Goal: Task Accomplishment & Management: Complete application form

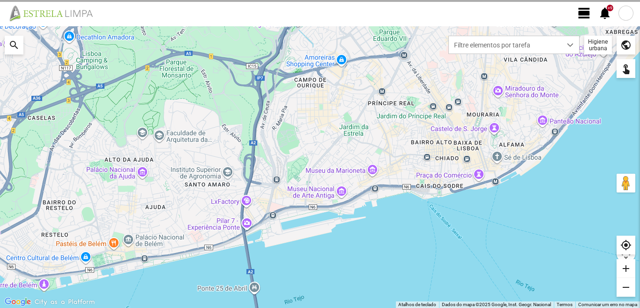
click at [579, 13] on span "view_day" at bounding box center [585, 13] width 14 height 14
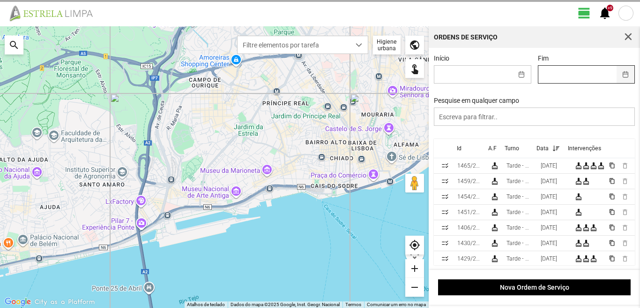
click at [619, 75] on button "button" at bounding box center [626, 74] width 18 height 17
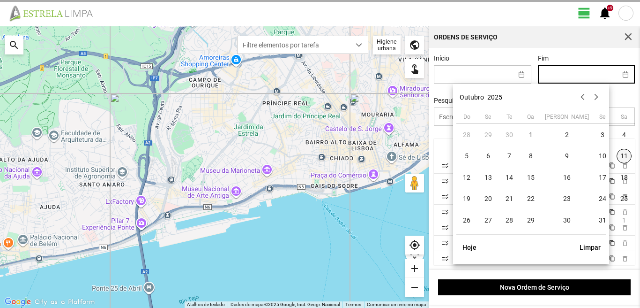
click at [617, 153] on span "11" at bounding box center [624, 156] width 15 height 15
type input "[DATE]"
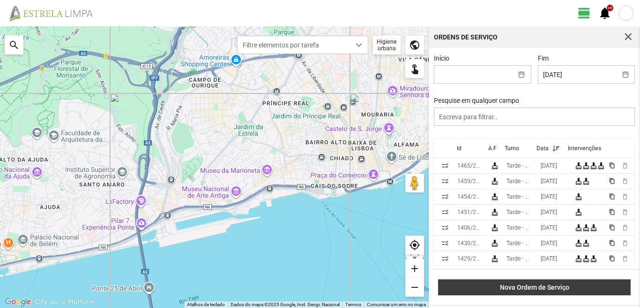
click at [538, 288] on span "Nova Ordem de Serviço" at bounding box center [534, 287] width 183 height 8
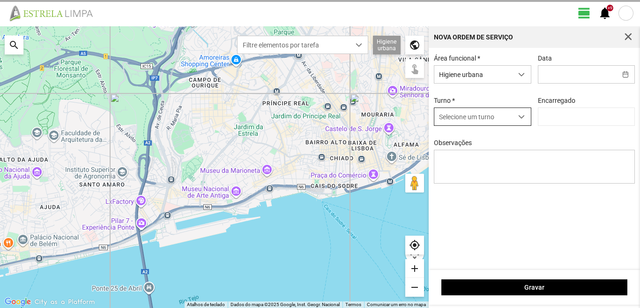
click at [523, 117] on span "dropdown trigger" at bounding box center [521, 116] width 7 height 7
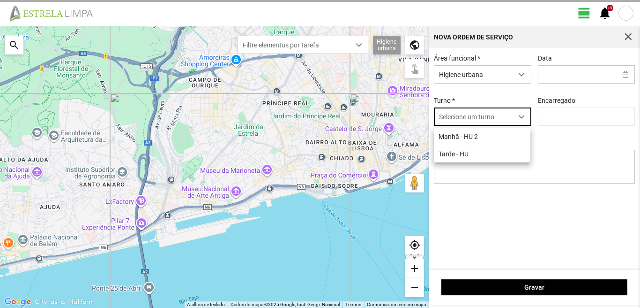
scroll to position [5, 42]
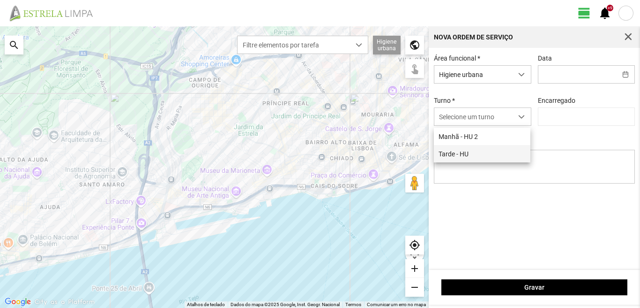
click at [452, 155] on span "Tarde - HU" at bounding box center [454, 154] width 30 height 8
type input "[PERSON_NAME]"
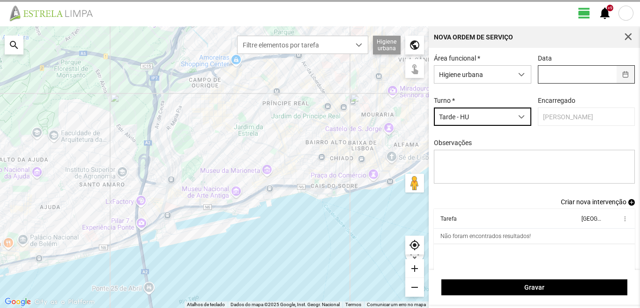
click at [622, 73] on button "button" at bounding box center [626, 74] width 18 height 17
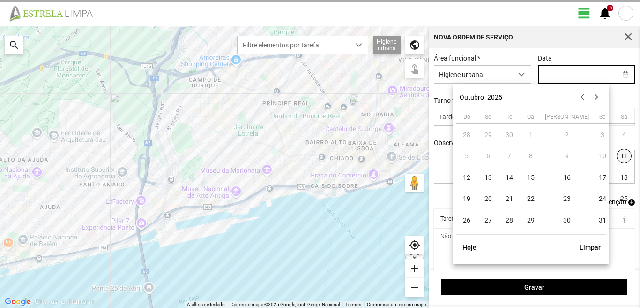
click at [617, 151] on span "11" at bounding box center [624, 156] width 15 height 15
type input "[DATE]"
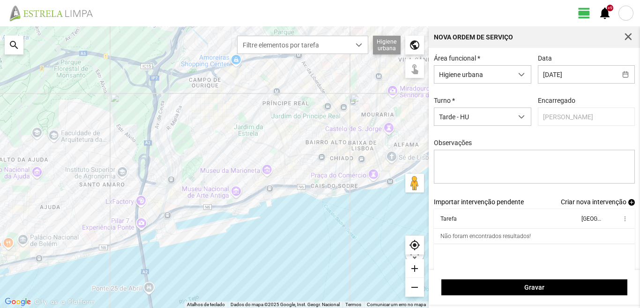
click at [585, 203] on span "Criar nova intervenção" at bounding box center [594, 202] width 66 height 8
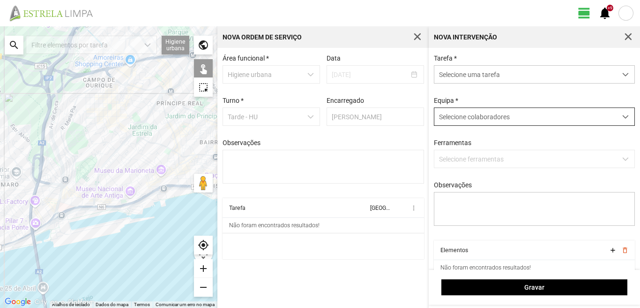
click at [623, 115] on span at bounding box center [626, 116] width 7 height 7
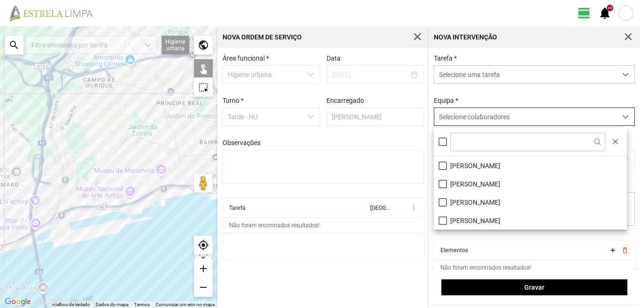
scroll to position [5, 42]
click at [441, 165] on li "[PERSON_NAME]" at bounding box center [530, 165] width 193 height 18
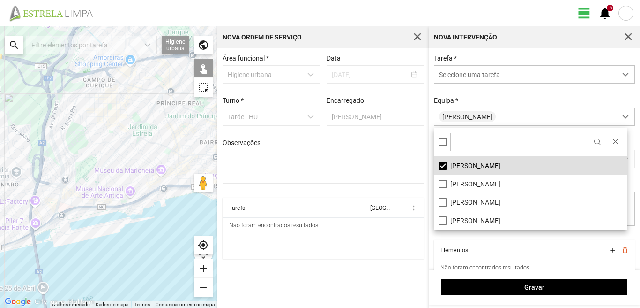
click at [371, 256] on cdk-virtual-scroll-viewport "Tarefa Equipa more_vert Não foram encontrados resultados!" at bounding box center [324, 228] width 202 height 61
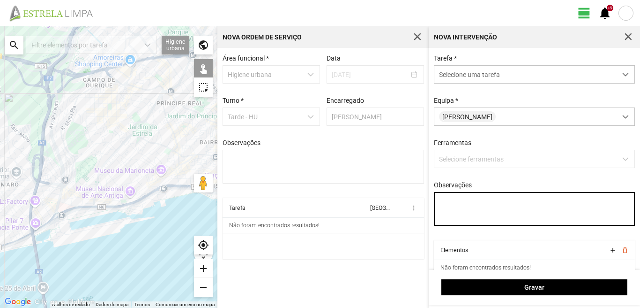
click at [457, 211] on textarea "Observações" at bounding box center [535, 209] width 202 height 34
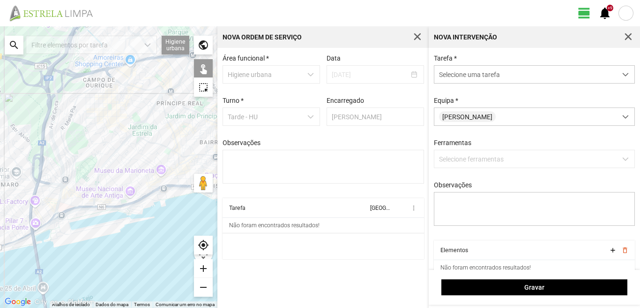
click at [13, 44] on div "search" at bounding box center [14, 45] width 19 height 19
click at [39, 46] on input "text" at bounding box center [93, 45] width 141 height 19
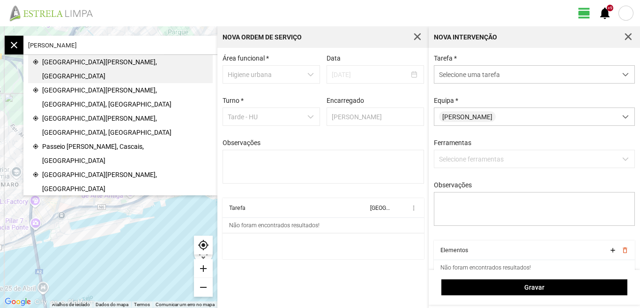
click at [60, 63] on span "[GEOGRAPHIC_DATA][PERSON_NAME], [GEOGRAPHIC_DATA]" at bounding box center [125, 69] width 166 height 28
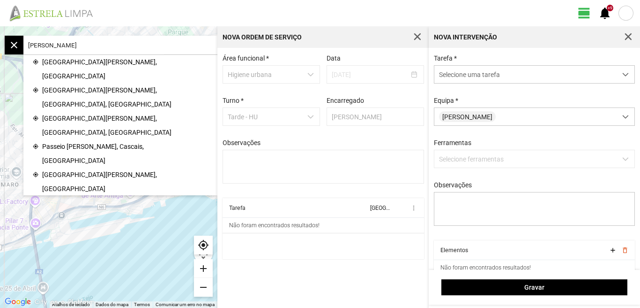
type input "R. [PERSON_NAME], 1350 [GEOGRAPHIC_DATA], [GEOGRAPHIC_DATA]"
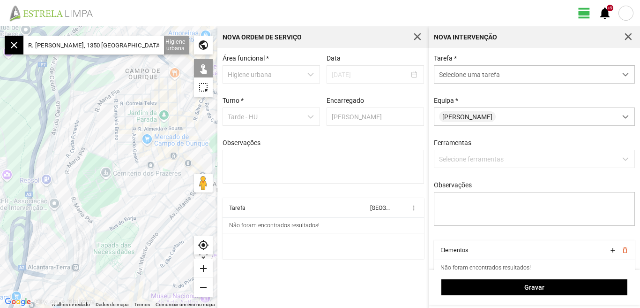
click at [203, 268] on div "add" at bounding box center [203, 268] width 19 height 19
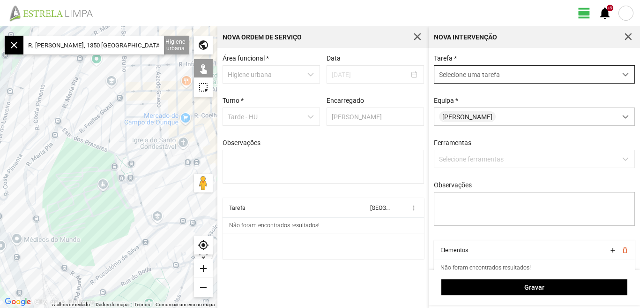
click at [623, 75] on span "dropdown trigger" at bounding box center [626, 74] width 7 height 7
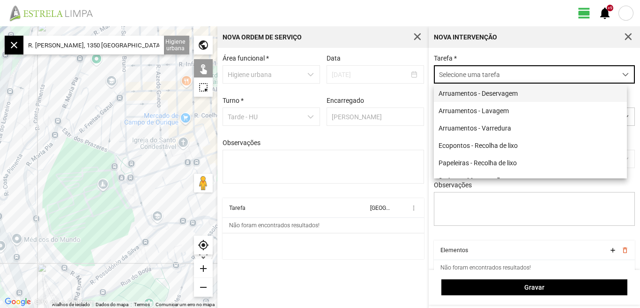
click at [486, 94] on li "Arruamentos - Deservagem" at bounding box center [530, 92] width 193 height 17
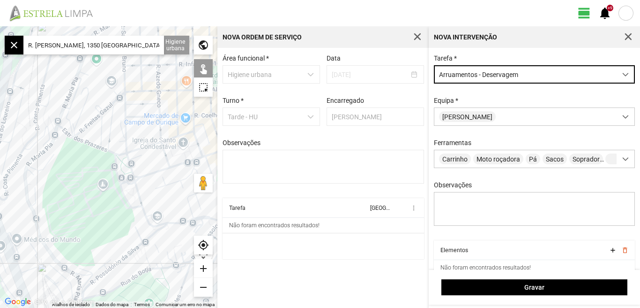
click at [204, 266] on div "add" at bounding box center [203, 268] width 19 height 19
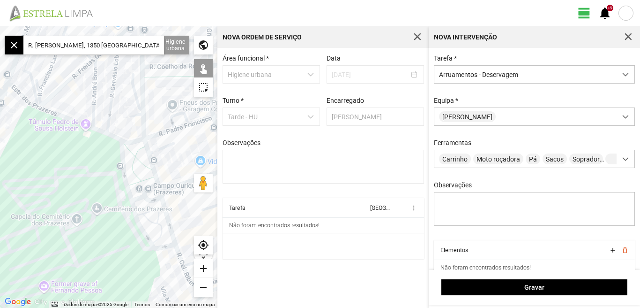
click at [204, 266] on div "add" at bounding box center [203, 268] width 19 height 19
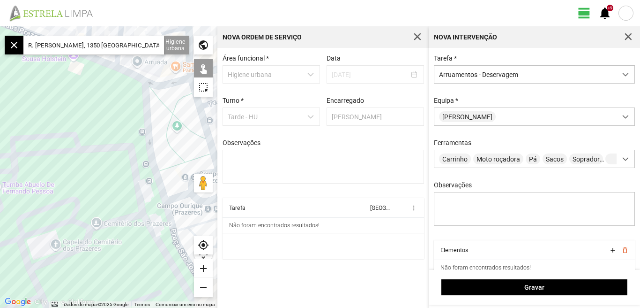
drag, startPoint x: 150, startPoint y: 192, endPoint x: 150, endPoint y: 180, distance: 11.3
click at [150, 188] on div at bounding box center [109, 166] width 218 height 281
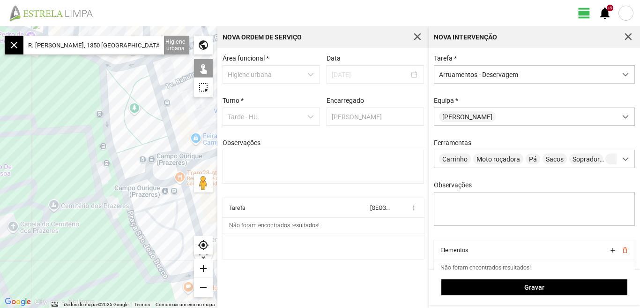
drag, startPoint x: 181, startPoint y: 142, endPoint x: 130, endPoint y: 133, distance: 51.5
click at [130, 134] on div at bounding box center [109, 166] width 218 height 281
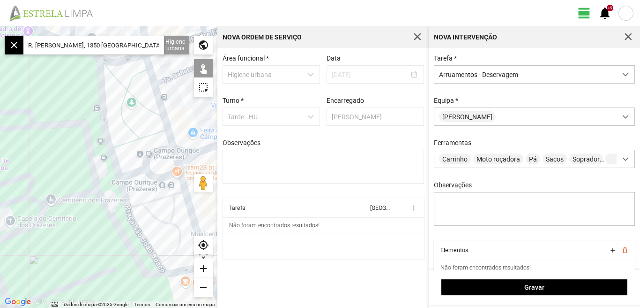
click at [136, 227] on div at bounding box center [109, 166] width 218 height 281
click at [112, 155] on div at bounding box center [109, 166] width 218 height 281
click at [143, 169] on div at bounding box center [109, 166] width 218 height 281
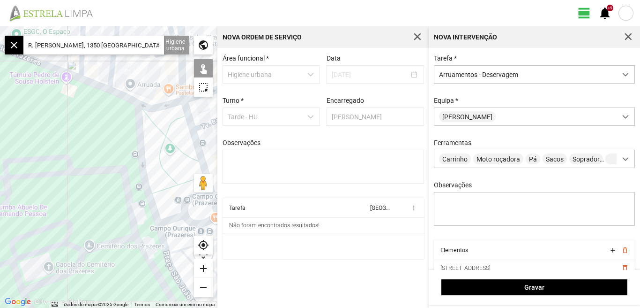
drag, startPoint x: 121, startPoint y: 119, endPoint x: 165, endPoint y: 169, distance: 65.8
click at [165, 169] on div at bounding box center [109, 166] width 218 height 281
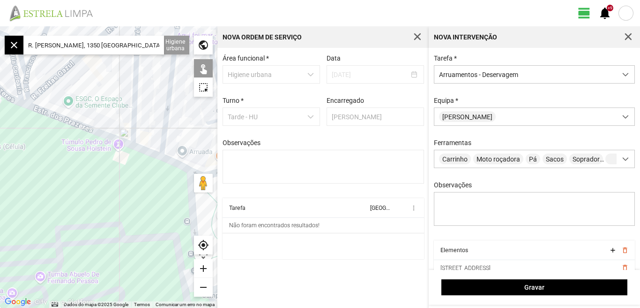
drag, startPoint x: 112, startPoint y: 140, endPoint x: 170, endPoint y: 218, distance: 97.4
click at [170, 218] on div at bounding box center [109, 166] width 218 height 281
drag, startPoint x: 115, startPoint y: 197, endPoint x: 50, endPoint y: 146, distance: 83.1
click at [54, 150] on div at bounding box center [109, 166] width 218 height 281
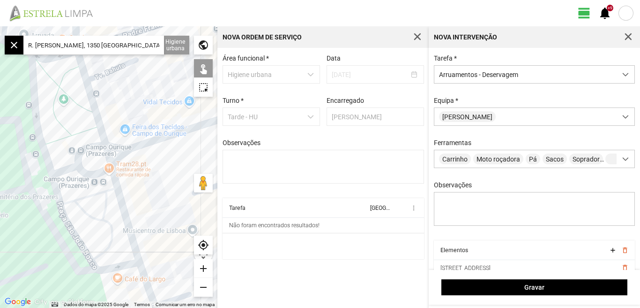
click at [203, 267] on div "add" at bounding box center [203, 268] width 19 height 19
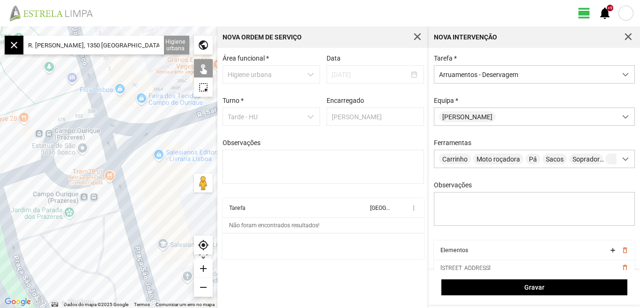
drag, startPoint x: 148, startPoint y: 216, endPoint x: 127, endPoint y: 182, distance: 40.2
click at [128, 183] on div at bounding box center [109, 166] width 218 height 281
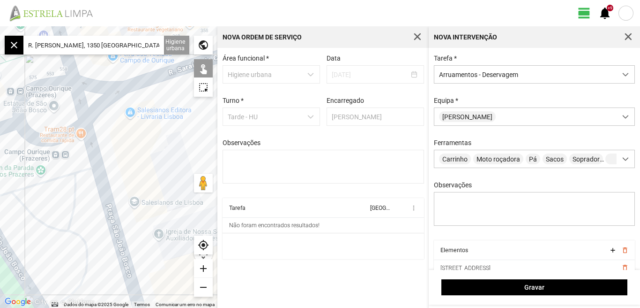
click at [109, 206] on div at bounding box center [109, 166] width 218 height 281
click at [73, 78] on div at bounding box center [109, 166] width 218 height 281
click at [81, 106] on div at bounding box center [109, 166] width 218 height 281
click at [203, 285] on div "remove" at bounding box center [203, 287] width 19 height 19
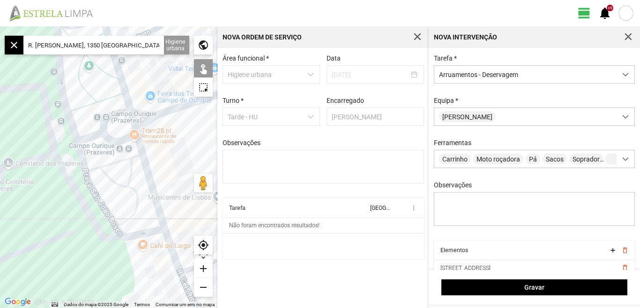
drag, startPoint x: 57, startPoint y: 217, endPoint x: 76, endPoint y: 211, distance: 20.5
click at [76, 213] on div at bounding box center [109, 166] width 218 height 281
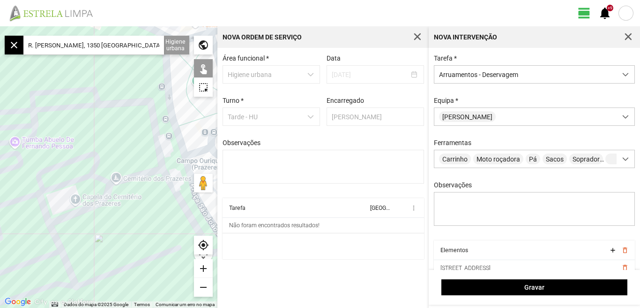
click at [111, 229] on div at bounding box center [109, 166] width 218 height 281
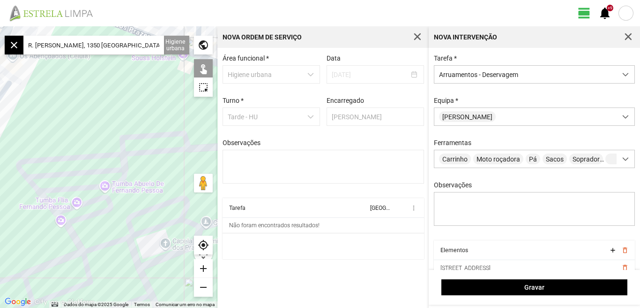
click at [201, 285] on div "remove" at bounding box center [203, 287] width 19 height 19
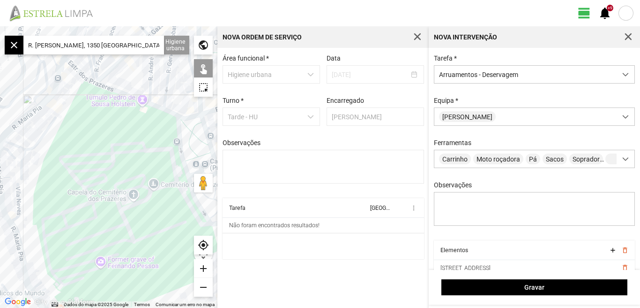
drag, startPoint x: 135, startPoint y: 210, endPoint x: 106, endPoint y: 171, distance: 49.3
click at [107, 176] on div at bounding box center [109, 166] width 218 height 281
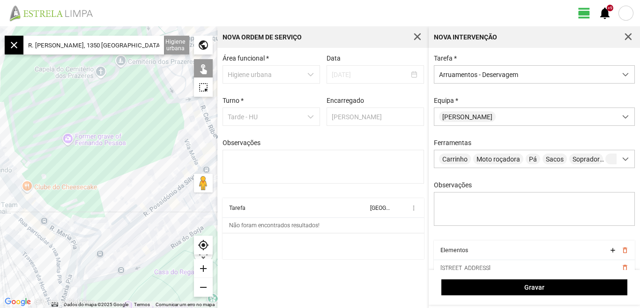
drag, startPoint x: 89, startPoint y: 190, endPoint x: 135, endPoint y: 150, distance: 60.5
click at [138, 147] on div at bounding box center [109, 166] width 218 height 281
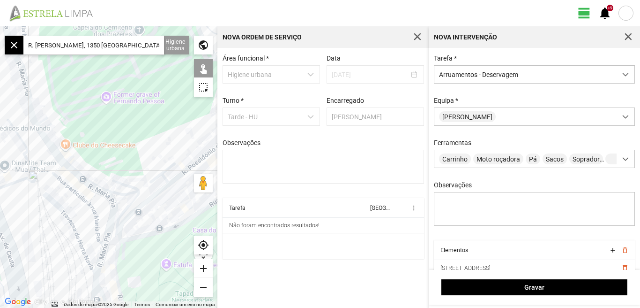
drag, startPoint x: 137, startPoint y: 143, endPoint x: 143, endPoint y: 138, distance: 8.0
click at [139, 141] on div at bounding box center [109, 166] width 218 height 281
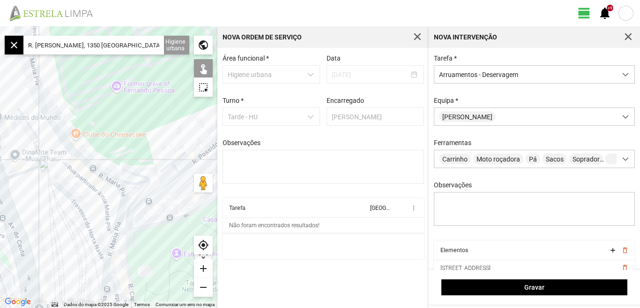
click at [48, 113] on div at bounding box center [109, 166] width 218 height 281
click at [55, 126] on div at bounding box center [109, 166] width 218 height 281
click at [81, 160] on div at bounding box center [109, 166] width 218 height 281
click at [77, 174] on div at bounding box center [109, 166] width 218 height 281
click at [68, 157] on div at bounding box center [109, 166] width 218 height 281
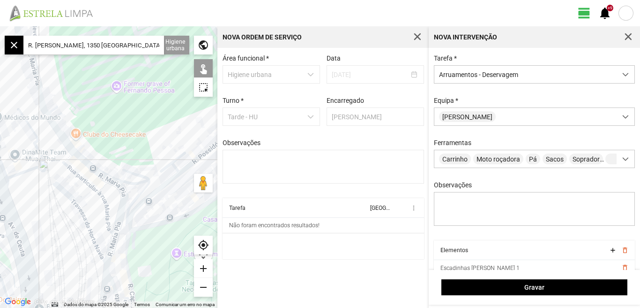
click at [115, 182] on div at bounding box center [109, 166] width 218 height 281
click at [103, 186] on div at bounding box center [109, 166] width 218 height 281
click at [123, 190] on div at bounding box center [109, 166] width 218 height 281
click at [106, 204] on div at bounding box center [109, 166] width 218 height 281
click at [77, 197] on div at bounding box center [109, 166] width 218 height 281
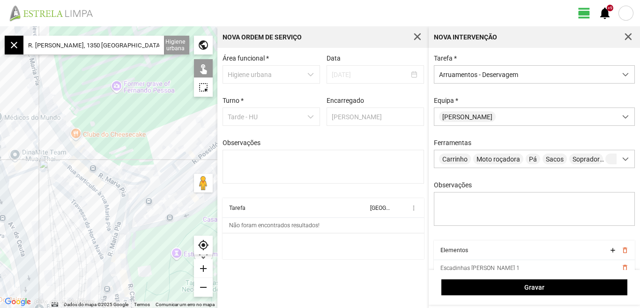
click at [62, 192] on div at bounding box center [109, 166] width 218 height 281
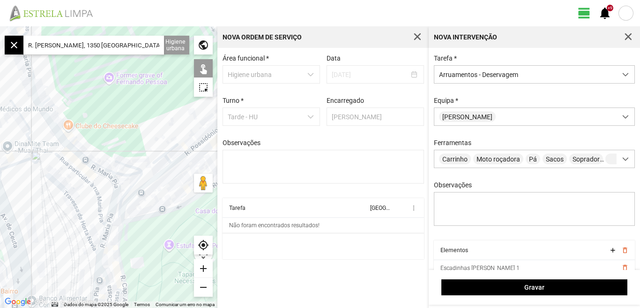
drag, startPoint x: 141, startPoint y: 227, endPoint x: 107, endPoint y: 199, distance: 44.3
click at [111, 203] on div at bounding box center [109, 166] width 218 height 281
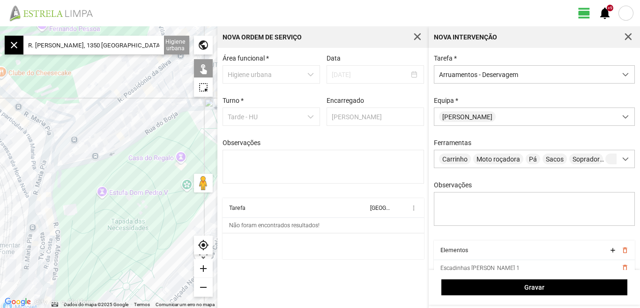
click at [38, 184] on div at bounding box center [109, 166] width 218 height 281
click at [41, 229] on div at bounding box center [109, 166] width 218 height 281
click at [28, 239] on div at bounding box center [109, 166] width 218 height 281
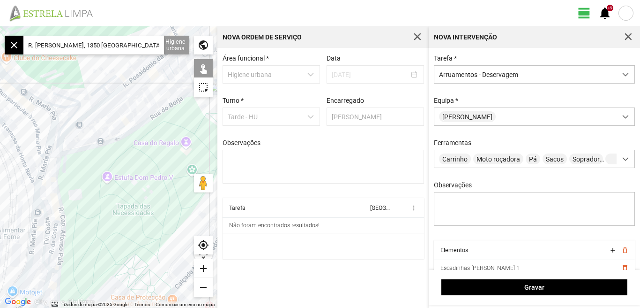
drag, startPoint x: 89, startPoint y: 247, endPoint x: 96, endPoint y: 214, distance: 33.2
click at [96, 215] on div at bounding box center [109, 166] width 218 height 281
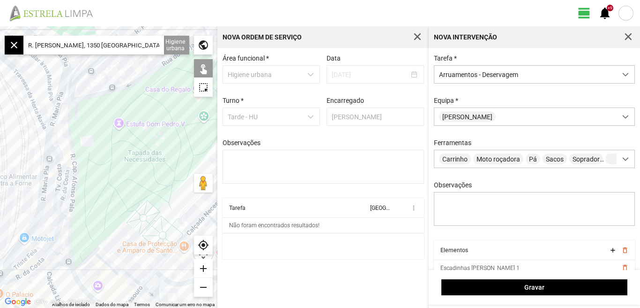
click at [64, 217] on div at bounding box center [109, 166] width 218 height 281
drag, startPoint x: 98, startPoint y: 217, endPoint x: 128, endPoint y: 169, distance: 56.0
click at [126, 174] on div at bounding box center [109, 166] width 218 height 281
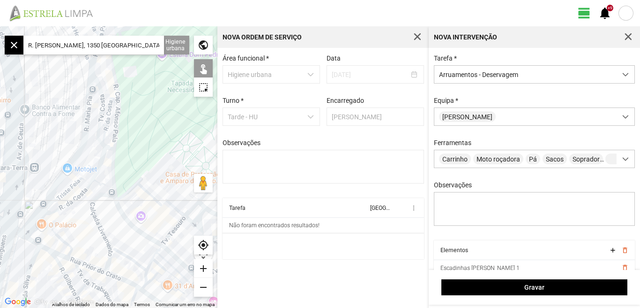
click at [22, 183] on div at bounding box center [109, 166] width 218 height 281
click at [45, 207] on div at bounding box center [109, 166] width 218 height 281
click at [30, 227] on div at bounding box center [109, 166] width 218 height 281
click at [37, 218] on div at bounding box center [109, 166] width 218 height 281
click at [60, 197] on div at bounding box center [109, 166] width 218 height 281
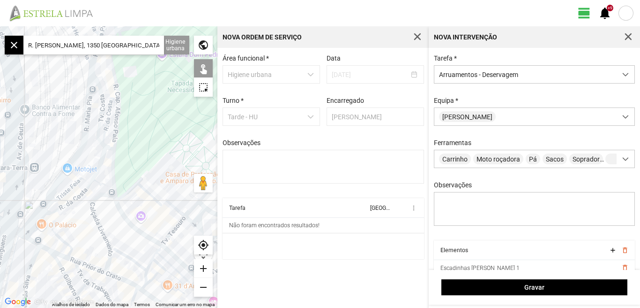
click at [91, 166] on div at bounding box center [109, 166] width 218 height 281
click at [100, 183] on div at bounding box center [109, 166] width 218 height 281
click at [91, 169] on div at bounding box center [109, 166] width 218 height 281
click at [203, 270] on div "add" at bounding box center [203, 268] width 19 height 19
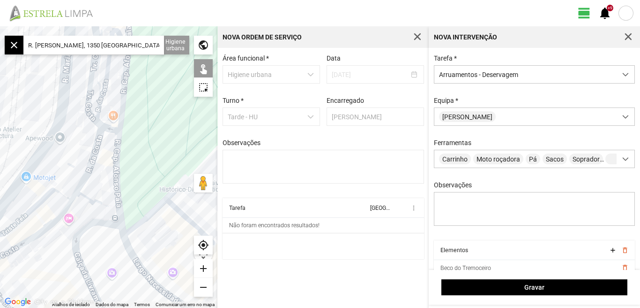
drag, startPoint x: 186, startPoint y: 232, endPoint x: 140, endPoint y: 190, distance: 62.4
click at [141, 190] on div at bounding box center [109, 166] width 218 height 281
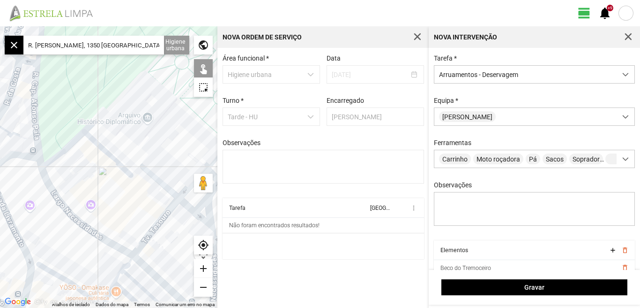
click at [199, 266] on div "add" at bounding box center [203, 268] width 19 height 19
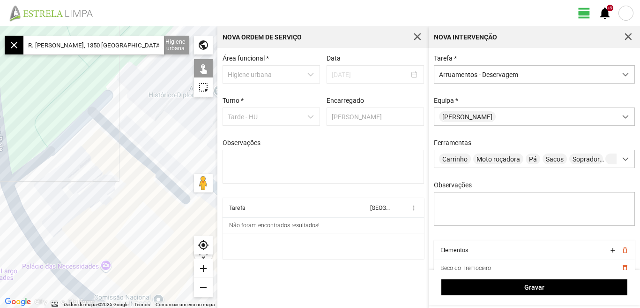
drag, startPoint x: 74, startPoint y: 182, endPoint x: 117, endPoint y: 203, distance: 48.0
click at [117, 203] on div at bounding box center [109, 166] width 218 height 281
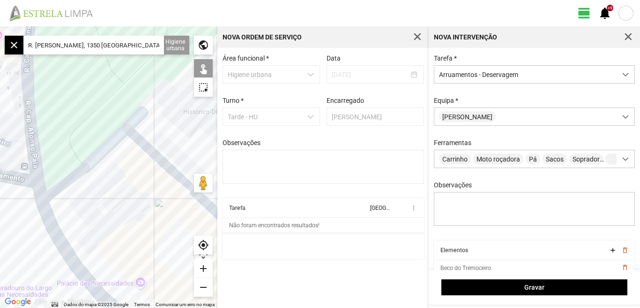
click at [76, 165] on div at bounding box center [109, 166] width 218 height 281
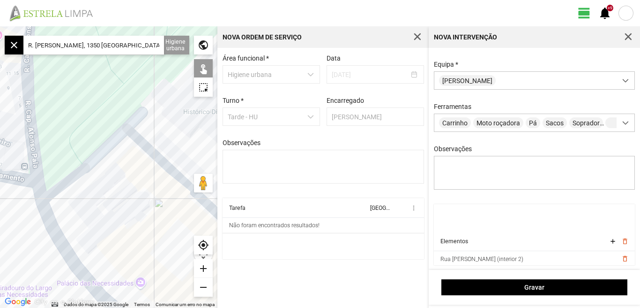
scroll to position [223, 0]
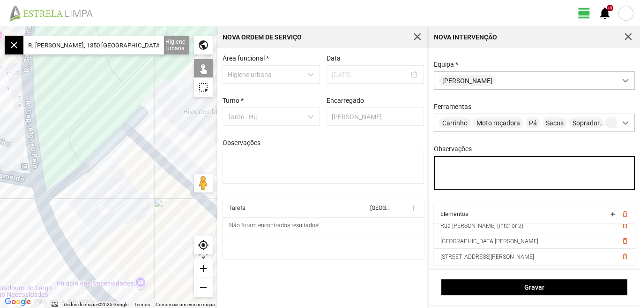
click at [450, 173] on textarea "Observações" at bounding box center [535, 173] width 202 height 34
click at [448, 172] on textarea "Observações" at bounding box center [535, 173] width 202 height 34
type textarea "d"
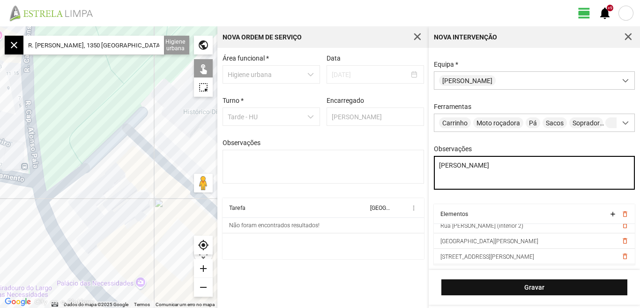
type textarea "[PERSON_NAME]"
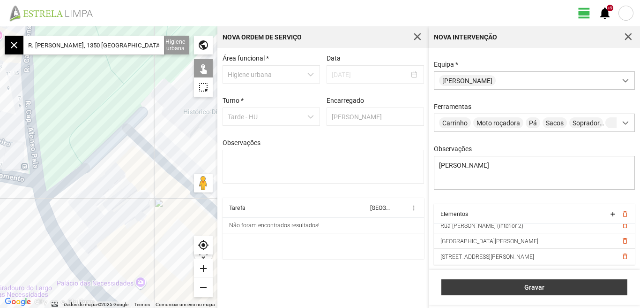
click at [532, 289] on span "Gravar" at bounding box center [535, 287] width 176 height 8
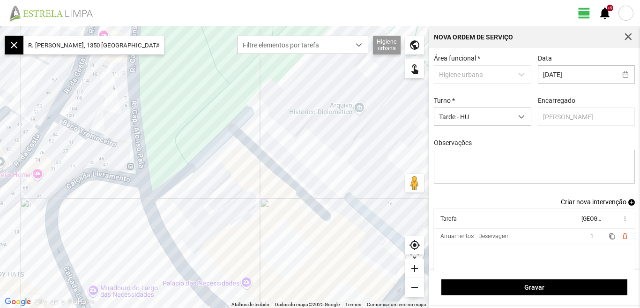
click at [594, 204] on span "Criar nova intervenção" at bounding box center [594, 202] width 66 height 8
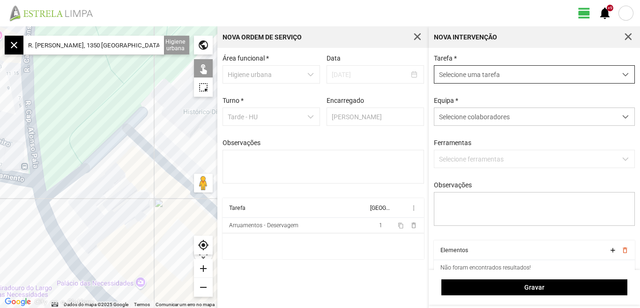
click at [623, 73] on span "dropdown trigger" at bounding box center [626, 74] width 7 height 7
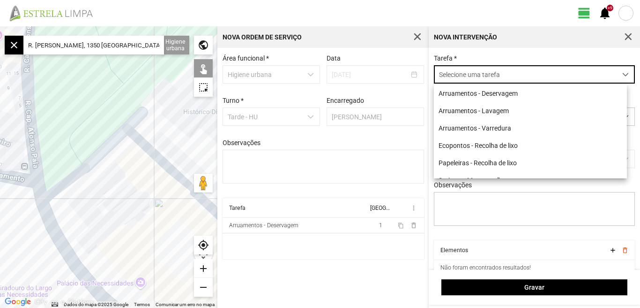
scroll to position [5, 42]
click at [517, 92] on li "Arruamentos - Deservagem" at bounding box center [530, 92] width 193 height 17
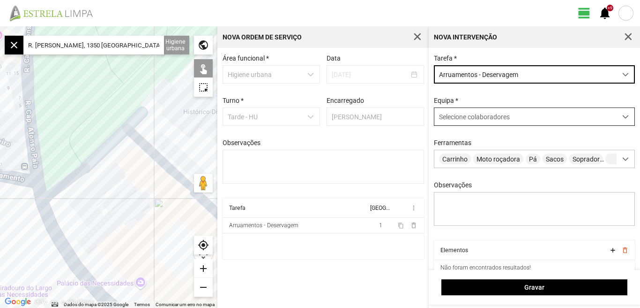
click at [623, 119] on span at bounding box center [626, 116] width 7 height 7
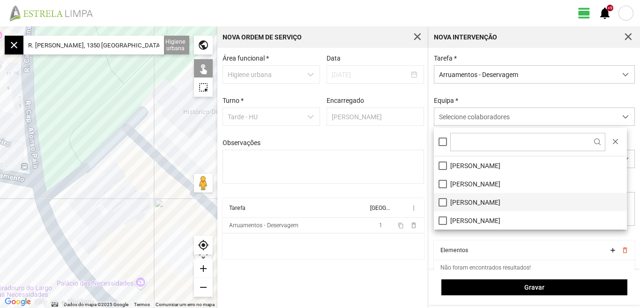
click at [465, 203] on li "[PERSON_NAME]" at bounding box center [530, 202] width 193 height 18
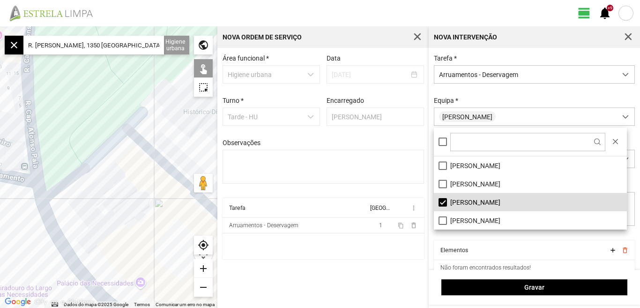
click at [262, 8] on fbc-header "view_day +9 notifications" at bounding box center [320, 13] width 640 height 26
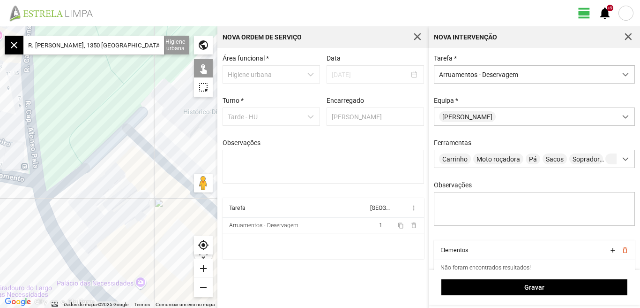
click at [139, 45] on input "R. [PERSON_NAME], 1350 [GEOGRAPHIC_DATA], [GEOGRAPHIC_DATA]" at bounding box center [93, 45] width 141 height 19
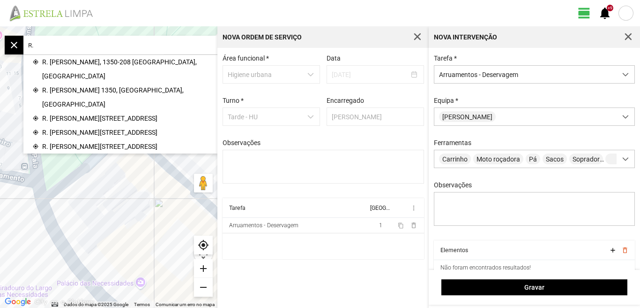
type input "R"
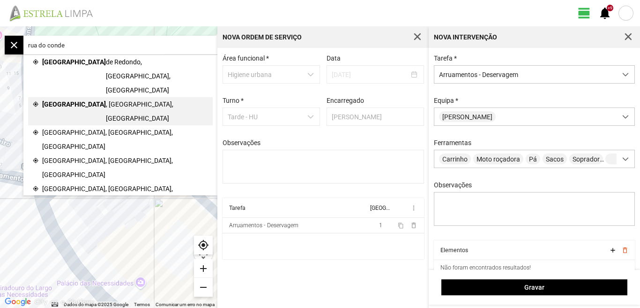
click at [83, 97] on span "[GEOGRAPHIC_DATA]" at bounding box center [74, 111] width 64 height 28
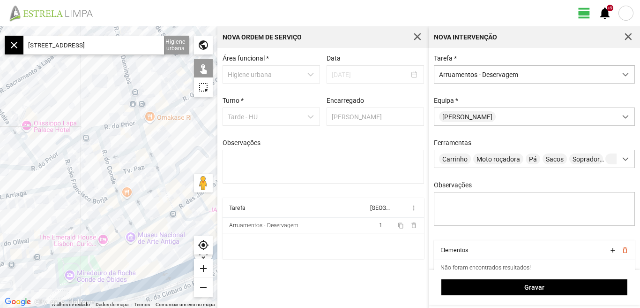
click at [202, 265] on div "add" at bounding box center [203, 268] width 19 height 19
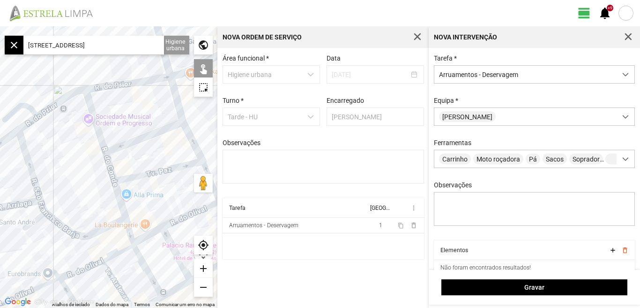
click at [98, 140] on div at bounding box center [109, 166] width 218 height 281
click at [107, 171] on div at bounding box center [109, 166] width 218 height 281
click at [119, 209] on div at bounding box center [109, 166] width 218 height 281
click at [128, 230] on div at bounding box center [109, 166] width 218 height 281
click at [132, 177] on div at bounding box center [109, 166] width 218 height 281
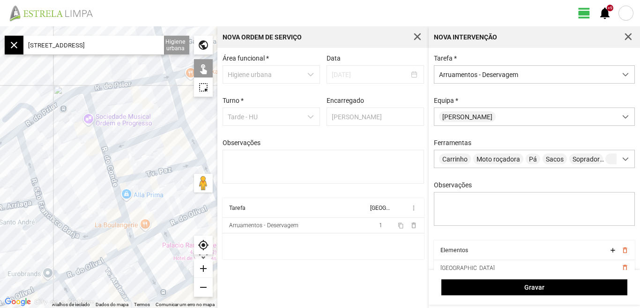
click at [204, 269] on div "add" at bounding box center [203, 268] width 19 height 19
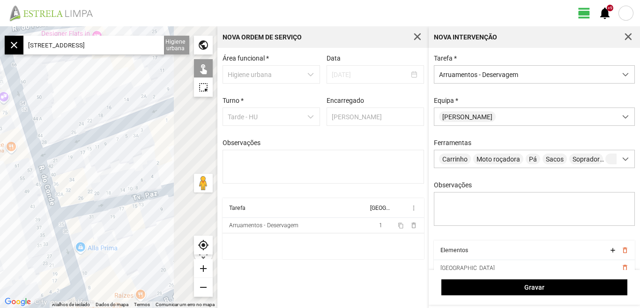
drag, startPoint x: 160, startPoint y: 155, endPoint x: 91, endPoint y: 174, distance: 71.7
click at [91, 174] on div at bounding box center [109, 166] width 218 height 281
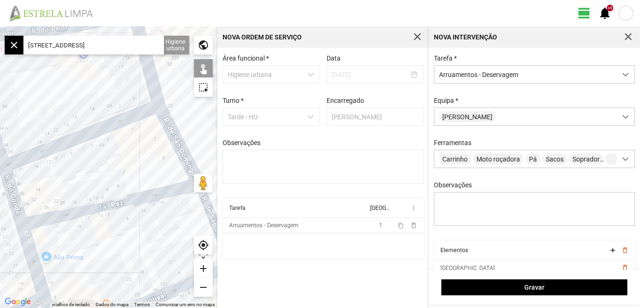
click at [202, 266] on div "add" at bounding box center [203, 268] width 19 height 19
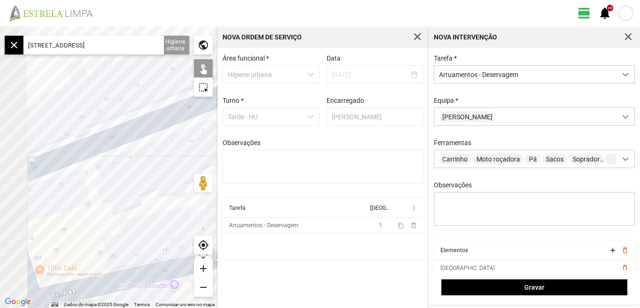
drag, startPoint x: 105, startPoint y: 129, endPoint x: 206, endPoint y: 142, distance: 101.5
click at [205, 142] on div at bounding box center [109, 166] width 218 height 281
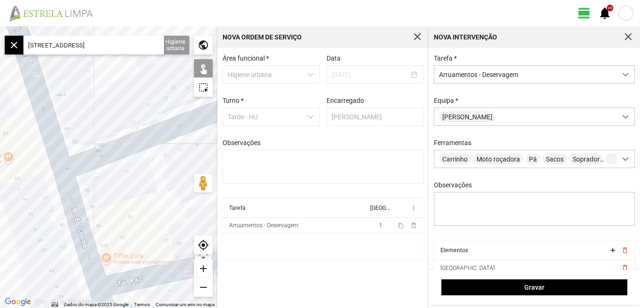
drag, startPoint x: 0, startPoint y: 177, endPoint x: 66, endPoint y: 171, distance: 65.9
click at [66, 171] on div at bounding box center [109, 166] width 218 height 281
click at [85, 159] on div at bounding box center [109, 166] width 218 height 281
click at [88, 158] on div at bounding box center [109, 166] width 218 height 281
drag, startPoint x: 108, startPoint y: 204, endPoint x: 51, endPoint y: 118, distance: 103.8
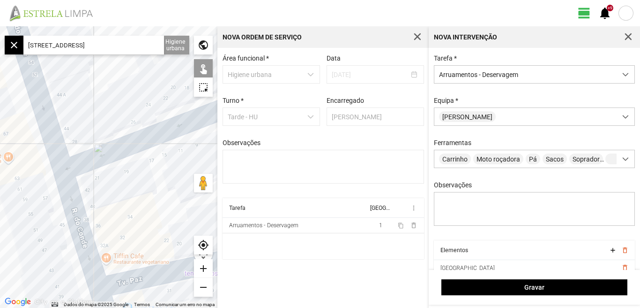
click at [51, 120] on div at bounding box center [109, 166] width 218 height 281
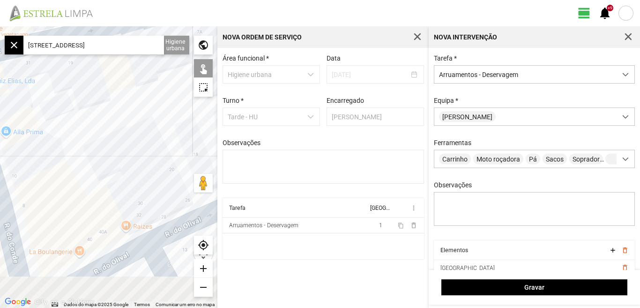
drag, startPoint x: 88, startPoint y: 181, endPoint x: 69, endPoint y: 109, distance: 74.5
click at [70, 111] on div at bounding box center [109, 166] width 218 height 281
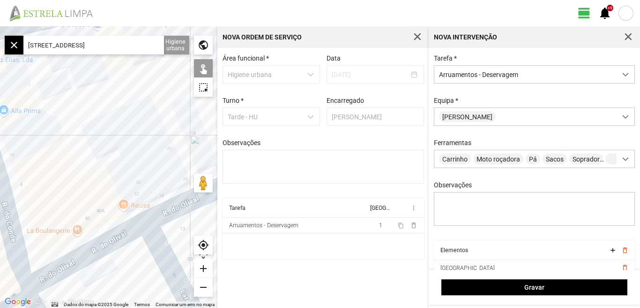
click at [204, 283] on div "remove" at bounding box center [203, 287] width 19 height 19
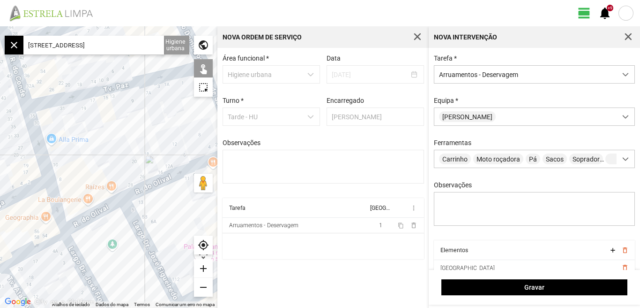
drag, startPoint x: 131, startPoint y: 156, endPoint x: 124, endPoint y: 217, distance: 61.4
click at [124, 217] on div at bounding box center [109, 166] width 218 height 281
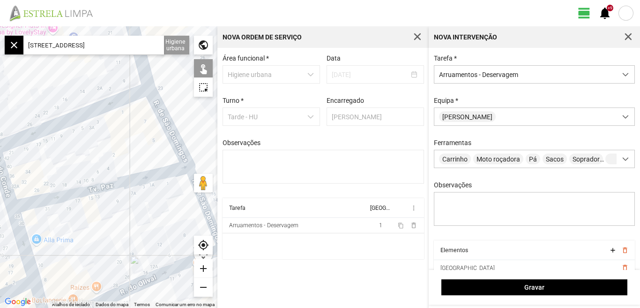
drag, startPoint x: 116, startPoint y: 154, endPoint x: 102, endPoint y: 164, distance: 16.8
click at [102, 164] on div at bounding box center [109, 166] width 218 height 281
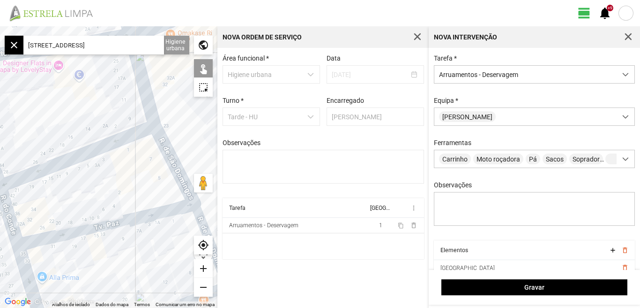
drag, startPoint x: 110, startPoint y: 144, endPoint x: 125, endPoint y: 178, distance: 36.7
click at [125, 178] on div at bounding box center [109, 166] width 218 height 281
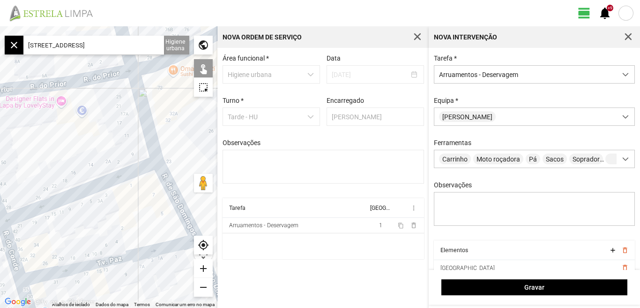
drag, startPoint x: 80, startPoint y: 139, endPoint x: 81, endPoint y: 152, distance: 12.7
click at [81, 152] on div at bounding box center [109, 166] width 218 height 281
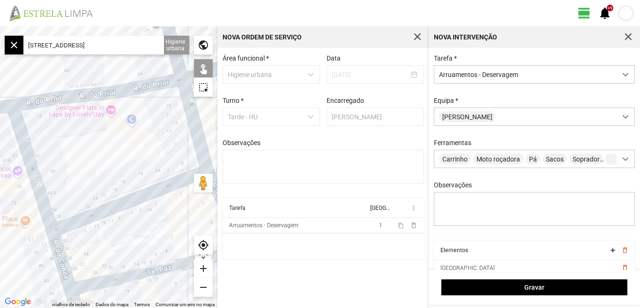
drag, startPoint x: 47, startPoint y: 174, endPoint x: 98, endPoint y: 166, distance: 51.3
click at [98, 166] on div at bounding box center [109, 166] width 218 height 281
click at [141, 40] on input "[STREET_ADDRESS]" at bounding box center [93, 45] width 141 height 19
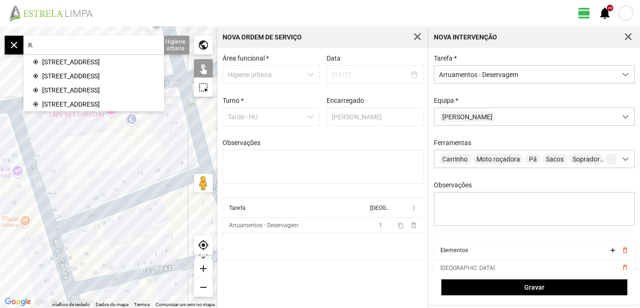
type input "R"
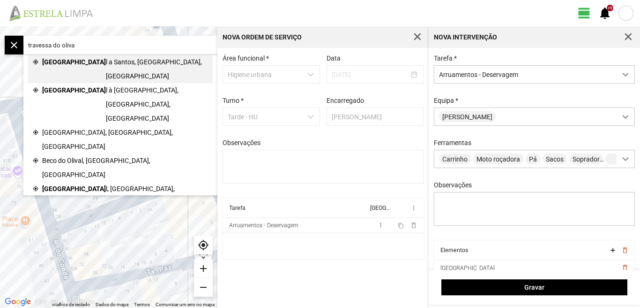
click at [80, 59] on span "[GEOGRAPHIC_DATA]" at bounding box center [74, 69] width 64 height 28
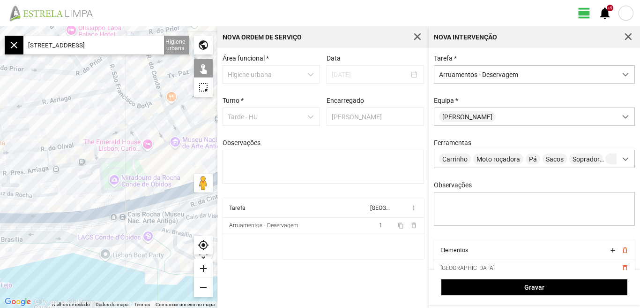
click at [203, 267] on div "add" at bounding box center [203, 268] width 19 height 19
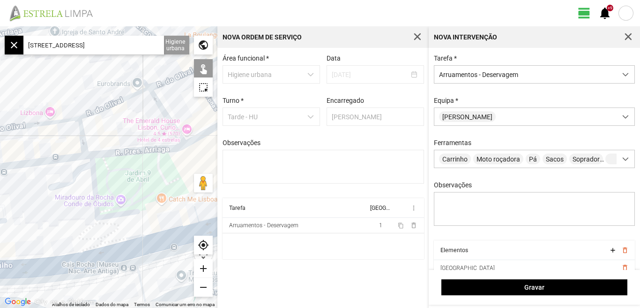
click at [203, 267] on div "add" at bounding box center [203, 268] width 19 height 19
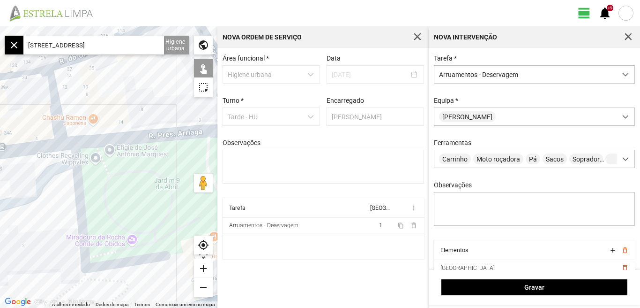
click at [203, 266] on div "add" at bounding box center [203, 268] width 19 height 19
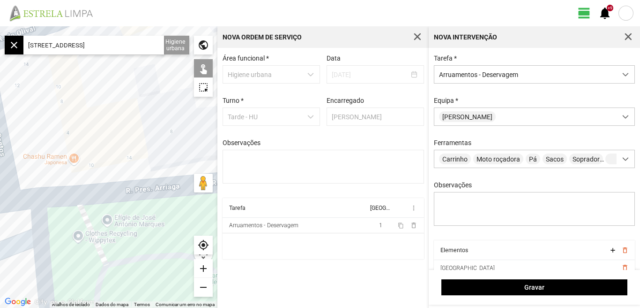
drag, startPoint x: 158, startPoint y: 203, endPoint x: 152, endPoint y: 232, distance: 30.1
click at [152, 232] on div at bounding box center [109, 166] width 218 height 281
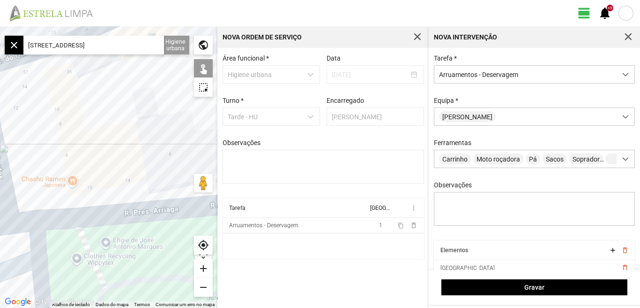
drag, startPoint x: 117, startPoint y: 153, endPoint x: 149, endPoint y: 227, distance: 80.8
click at [149, 227] on div at bounding box center [109, 166] width 218 height 281
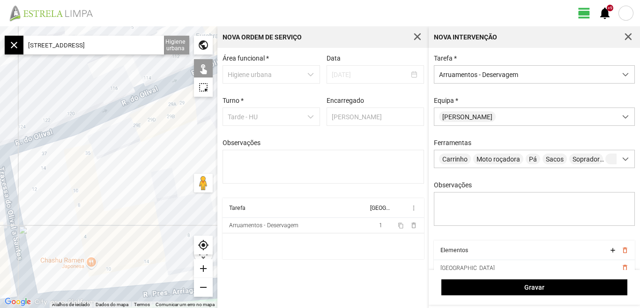
drag, startPoint x: 114, startPoint y: 155, endPoint x: 32, endPoint y: 171, distance: 83.7
click at [34, 170] on div at bounding box center [109, 166] width 218 height 281
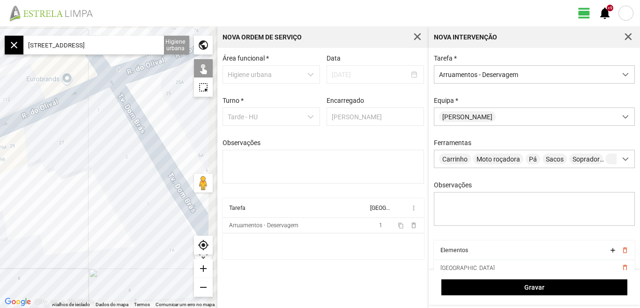
drag, startPoint x: 68, startPoint y: 158, endPoint x: 16, endPoint y: 166, distance: 53.2
click at [16, 166] on div at bounding box center [109, 166] width 218 height 281
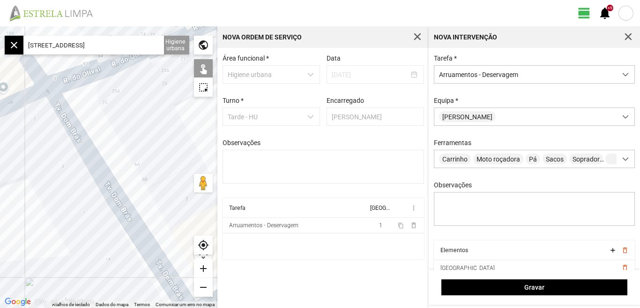
drag, startPoint x: 17, startPoint y: 169, endPoint x: 128, endPoint y: 122, distance: 120.8
click at [127, 124] on div at bounding box center [109, 166] width 218 height 281
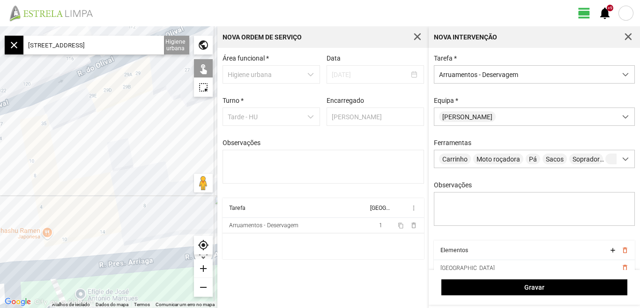
drag, startPoint x: 63, startPoint y: 172, endPoint x: 152, endPoint y: 130, distance: 98.6
click at [152, 131] on div at bounding box center [109, 166] width 218 height 281
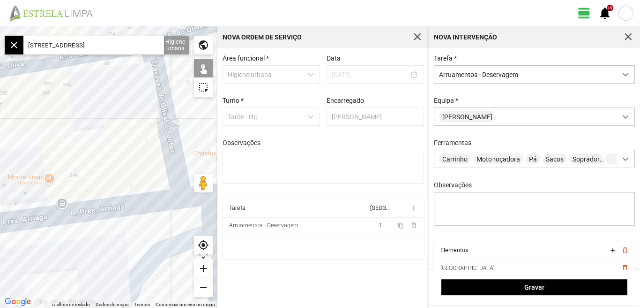
click at [164, 133] on div at bounding box center [109, 166] width 218 height 281
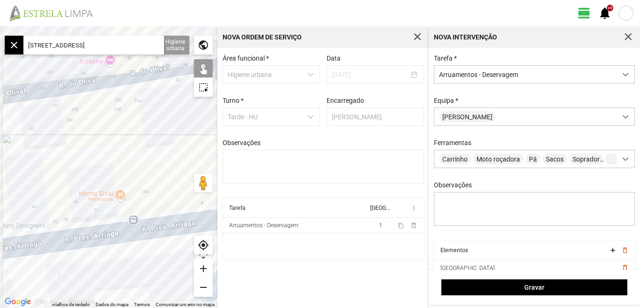
drag, startPoint x: 110, startPoint y: 142, endPoint x: 154, endPoint y: 173, distance: 54.1
click at [154, 173] on div at bounding box center [109, 166] width 218 height 281
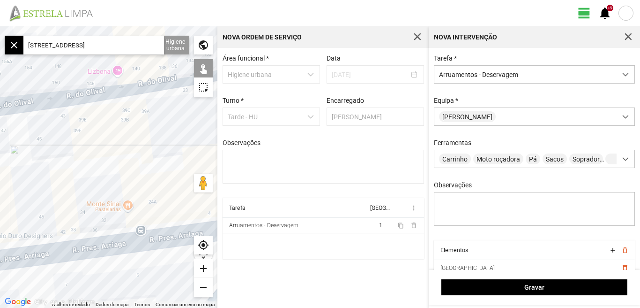
drag, startPoint x: 135, startPoint y: 165, endPoint x: 22, endPoint y: 163, distance: 113.5
click at [23, 164] on div at bounding box center [109, 166] width 218 height 281
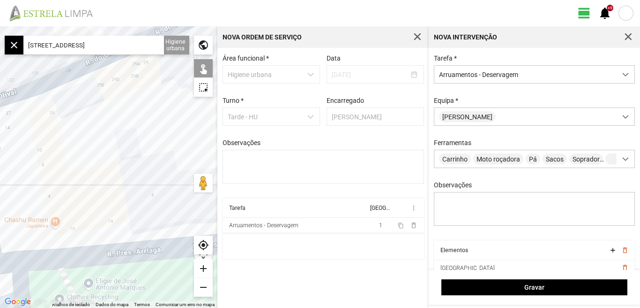
drag, startPoint x: 77, startPoint y: 188, endPoint x: 120, endPoint y: 206, distance: 46.4
click at [120, 206] on div at bounding box center [109, 166] width 218 height 281
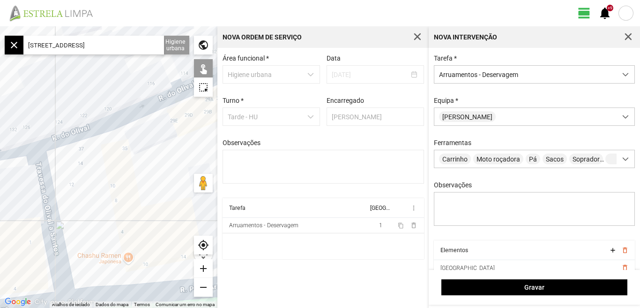
drag, startPoint x: 41, startPoint y: 200, endPoint x: 56, endPoint y: 202, distance: 15.1
click at [0, 222] on div at bounding box center [109, 166] width 218 height 281
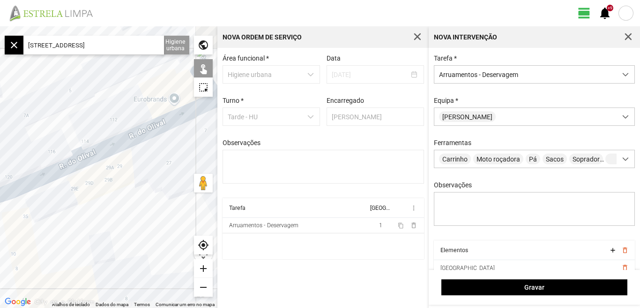
drag, startPoint x: 90, startPoint y: 196, endPoint x: 9, endPoint y: 213, distance: 82.8
click at [10, 213] on div at bounding box center [109, 166] width 218 height 281
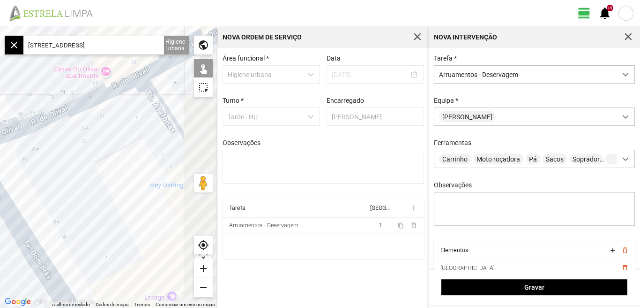
drag, startPoint x: 126, startPoint y: 160, endPoint x: 64, endPoint y: 165, distance: 62.1
click at [67, 164] on div at bounding box center [109, 166] width 218 height 281
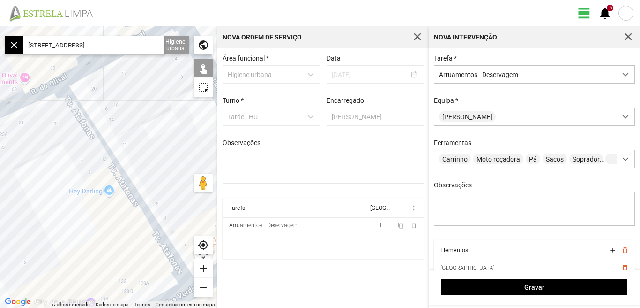
drag, startPoint x: 117, startPoint y: 172, endPoint x: 109, endPoint y: 142, distance: 31.0
click at [41, 179] on div at bounding box center [109, 166] width 218 height 281
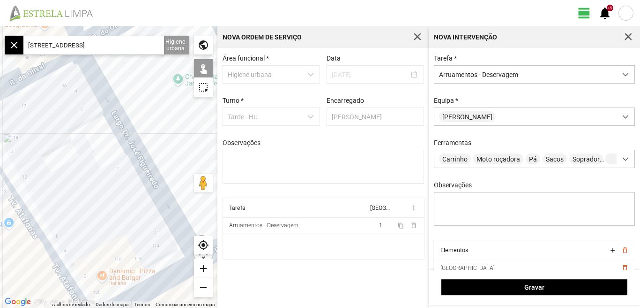
click at [80, 155] on div at bounding box center [109, 166] width 218 height 281
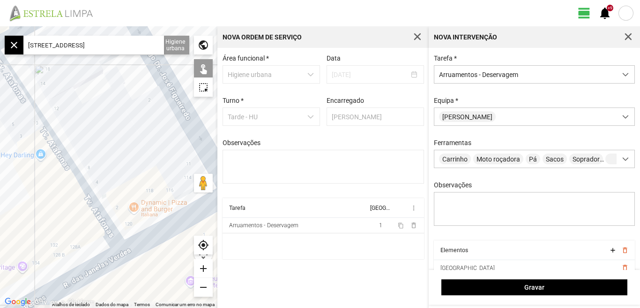
drag, startPoint x: 120, startPoint y: 162, endPoint x: 123, endPoint y: 148, distance: 14.3
click at [123, 148] on div at bounding box center [109, 166] width 218 height 281
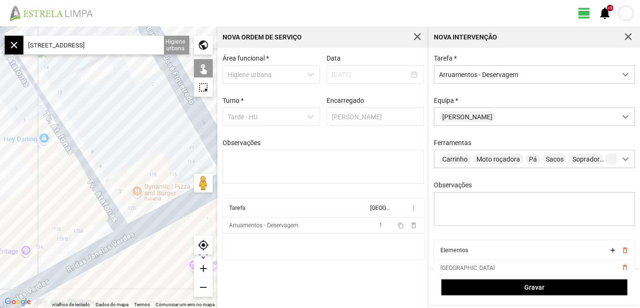
click at [204, 285] on div "remove" at bounding box center [203, 287] width 19 height 19
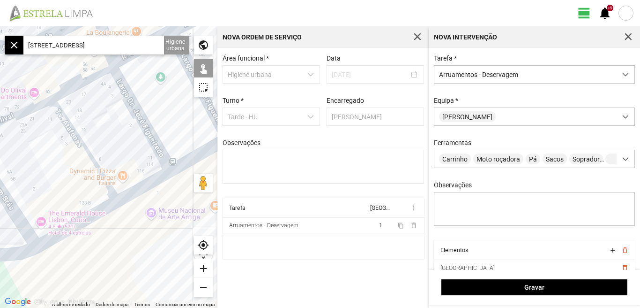
click at [203, 284] on div "remove" at bounding box center [203, 287] width 19 height 19
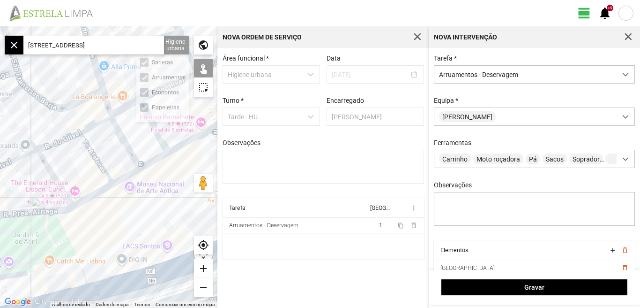
scroll to position [0, 21]
drag, startPoint x: 124, startPoint y: 45, endPoint x: 177, endPoint y: 60, distance: 54.9
click at [0, 26] on fbc-map "← Mover para a esquerda → Mover para a direita ↑ Mover para cima ↓ Mover para b…" at bounding box center [0, 26] width 0 height 0
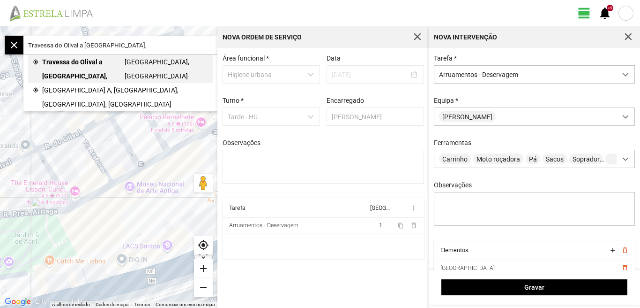
click at [92, 61] on span "Travessa do Olival a [GEOGRAPHIC_DATA]," at bounding box center [83, 69] width 83 height 28
type input "[STREET_ADDRESS]"
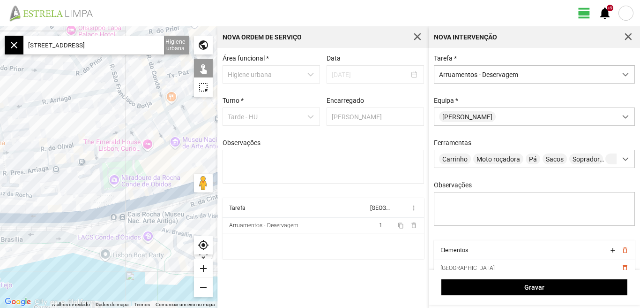
click at [201, 265] on div "add" at bounding box center [203, 268] width 19 height 19
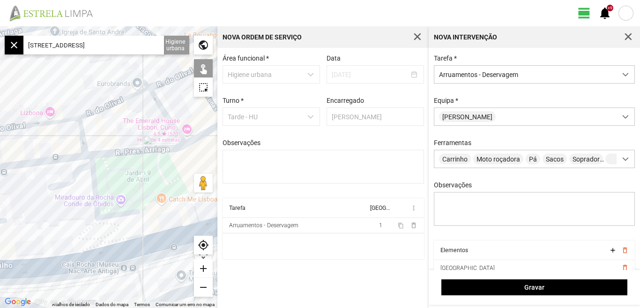
click at [202, 265] on div "add" at bounding box center [203, 268] width 19 height 19
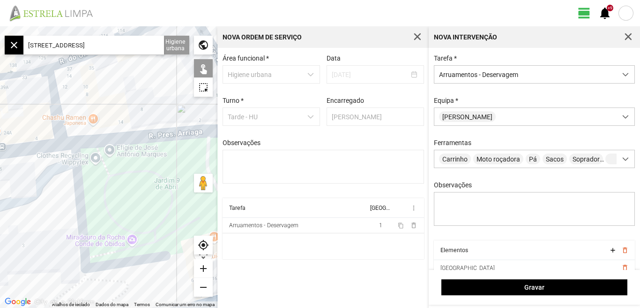
click at [202, 264] on div "add" at bounding box center [203, 268] width 19 height 19
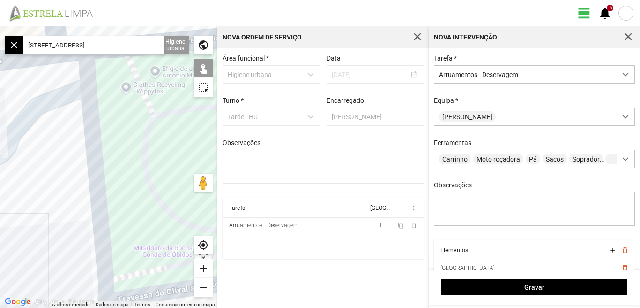
drag, startPoint x: 121, startPoint y: 235, endPoint x: 167, endPoint y: 162, distance: 85.7
click at [167, 162] on div at bounding box center [109, 166] width 218 height 281
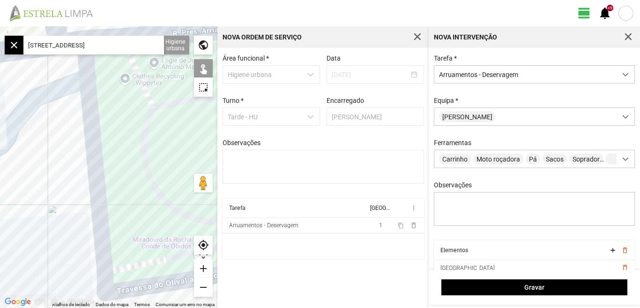
drag, startPoint x: 157, startPoint y: 225, endPoint x: 53, endPoint y: 154, distance: 126.5
click at [53, 154] on div at bounding box center [109, 166] width 218 height 281
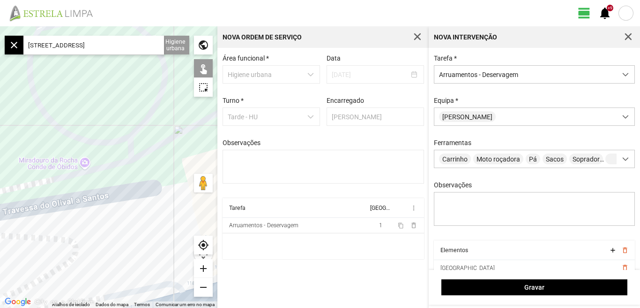
click at [71, 194] on div at bounding box center [109, 166] width 218 height 281
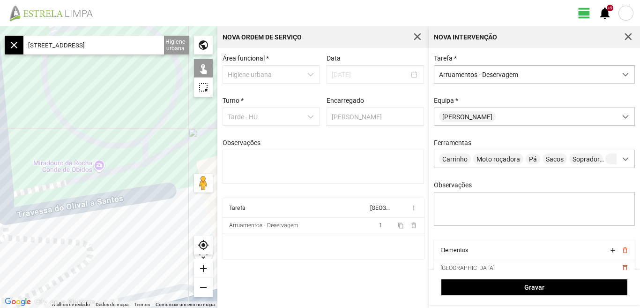
drag, startPoint x: 60, startPoint y: 228, endPoint x: 197, endPoint y: 233, distance: 136.5
click at [197, 233] on div at bounding box center [109, 166] width 218 height 281
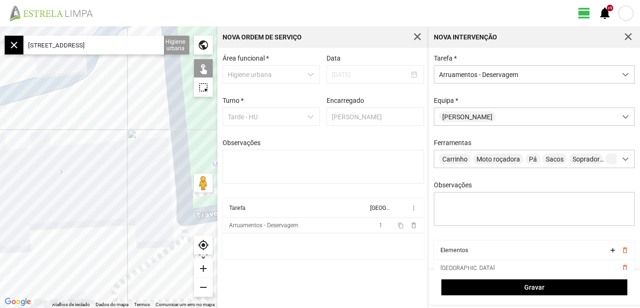
click at [177, 244] on div at bounding box center [109, 166] width 218 height 281
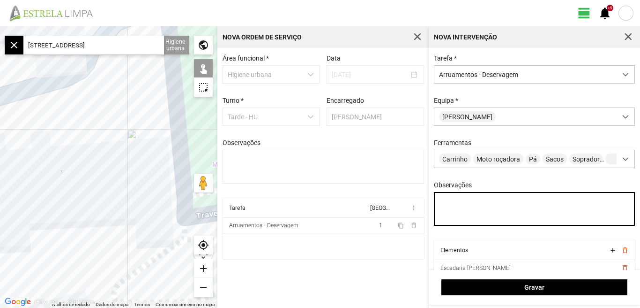
click at [452, 210] on textarea "Observações" at bounding box center [535, 209] width 202 height 34
type textarea "d"
type textarea "Diogo"
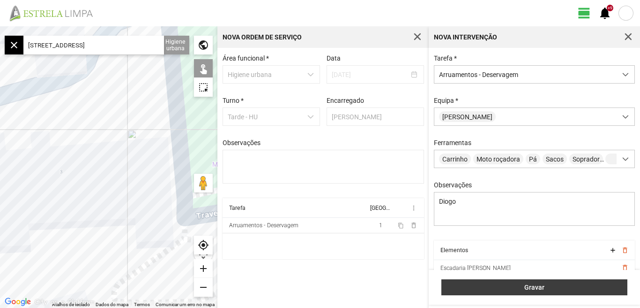
click at [537, 286] on span "Gravar" at bounding box center [535, 287] width 176 height 8
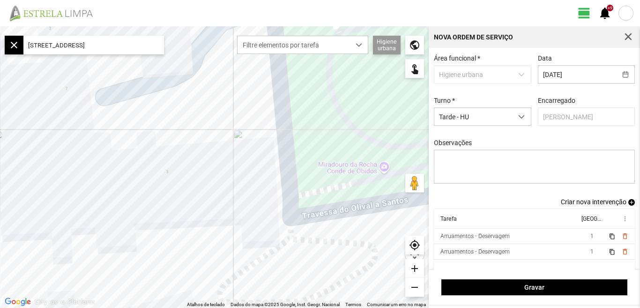
click at [597, 205] on span "Criar nova intervenção" at bounding box center [594, 202] width 66 height 8
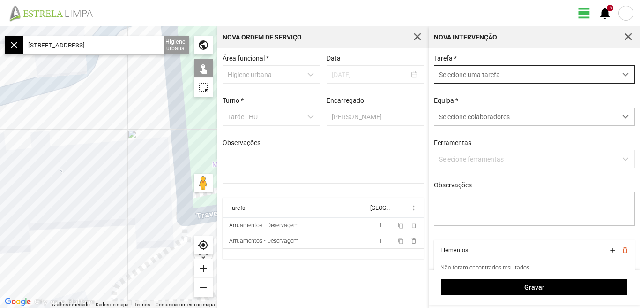
click at [623, 75] on span "dropdown trigger" at bounding box center [626, 74] width 7 height 7
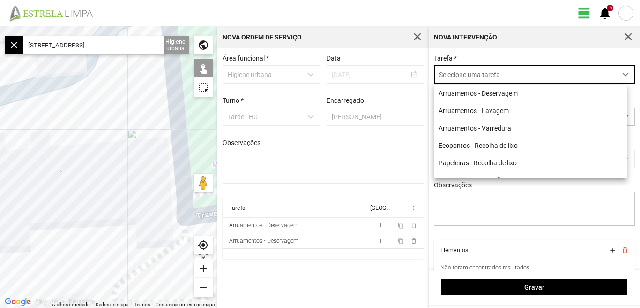
scroll to position [5, 42]
click at [528, 91] on li "Arruamentos - Deservagem" at bounding box center [530, 92] width 193 height 17
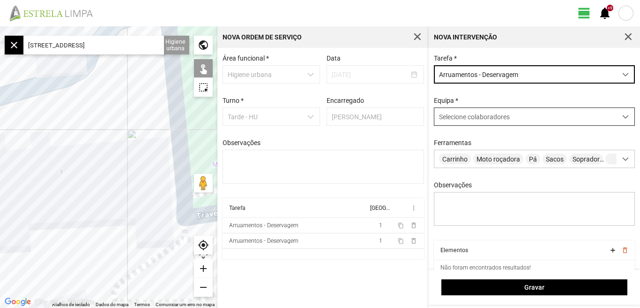
click at [623, 117] on span at bounding box center [626, 116] width 7 height 7
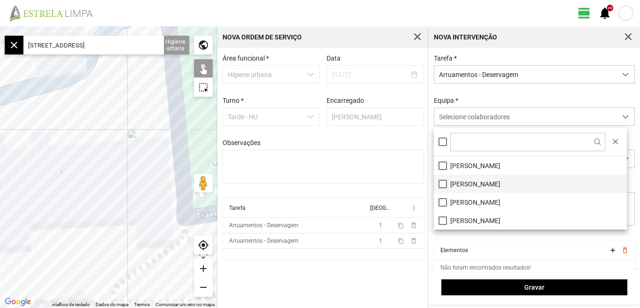
click at [469, 181] on li "[PERSON_NAME]" at bounding box center [530, 183] width 193 height 18
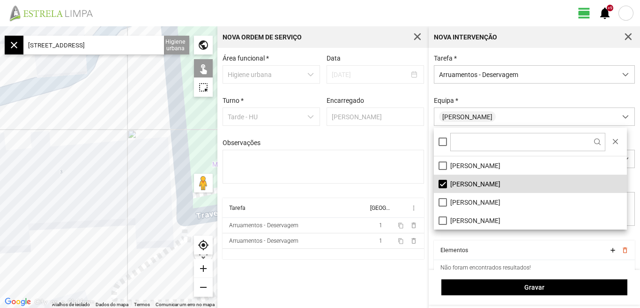
click at [498, 251] on th "Elementos" at bounding box center [520, 250] width 172 height 20
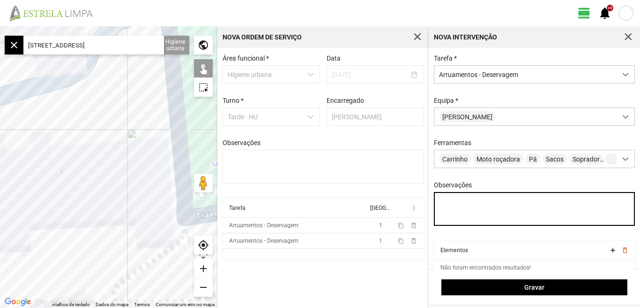
click at [455, 208] on textarea "Observações" at bounding box center [535, 209] width 202 height 34
type textarea "[PERSON_NAME]"
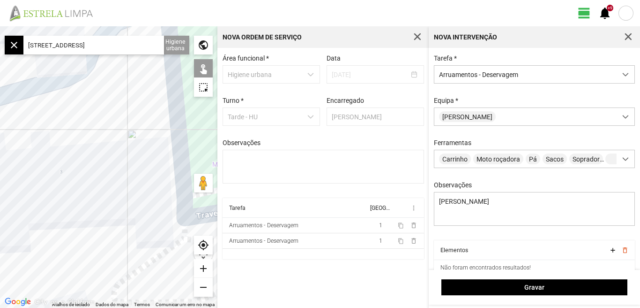
scroll to position [0, 21]
drag, startPoint x: 29, startPoint y: 41, endPoint x: 194, endPoint y: 53, distance: 165.4
click at [0, 26] on fbc-map "← Mover para a esquerda → Mover para a direita ↑ Mover para cima ↓ Mover para b…" at bounding box center [0, 26] width 0 height 0
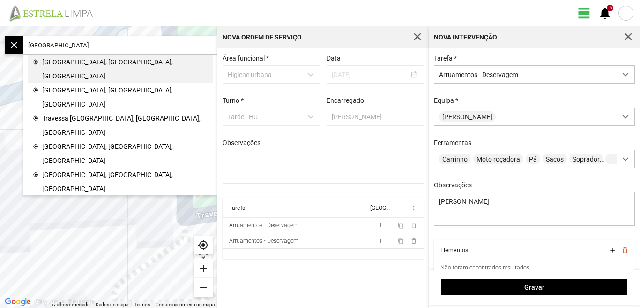
click at [88, 61] on span "[GEOGRAPHIC_DATA], [GEOGRAPHIC_DATA], [GEOGRAPHIC_DATA]" at bounding box center [125, 69] width 166 height 28
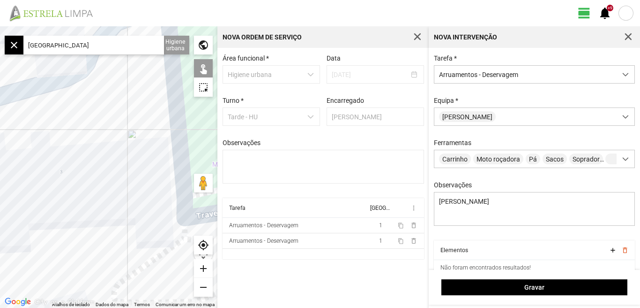
type input "[GEOGRAPHIC_DATA], 1200 [GEOGRAPHIC_DATA], [GEOGRAPHIC_DATA]"
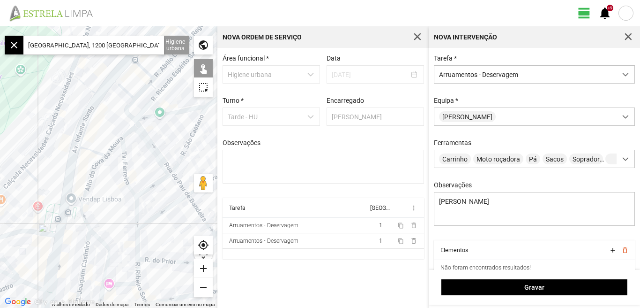
click at [207, 267] on div "add" at bounding box center [203, 268] width 19 height 19
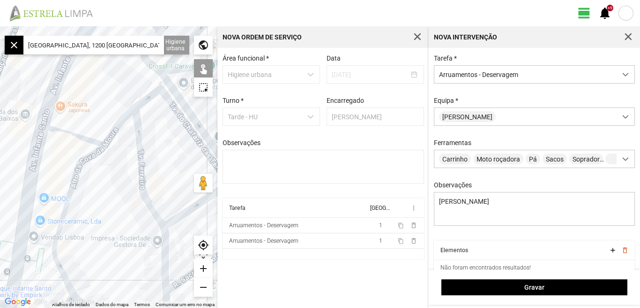
click at [147, 100] on div at bounding box center [109, 166] width 218 height 281
click at [125, 118] on div at bounding box center [109, 166] width 218 height 281
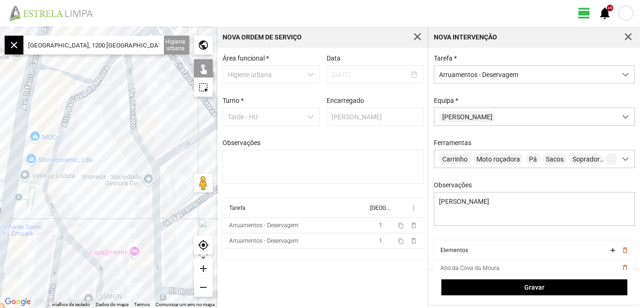
drag, startPoint x: 114, startPoint y: 189, endPoint x: 105, endPoint y: 122, distance: 67.7
click at [105, 122] on div at bounding box center [109, 166] width 218 height 281
click at [203, 267] on div "add" at bounding box center [203, 268] width 19 height 19
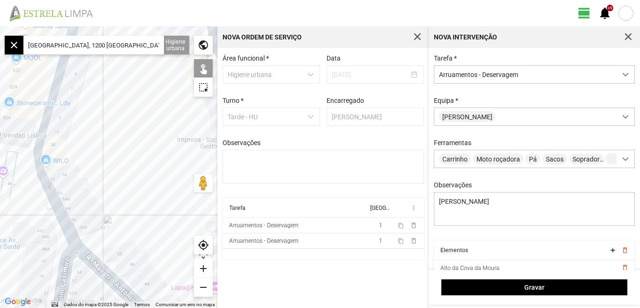
drag, startPoint x: 77, startPoint y: 203, endPoint x: 133, endPoint y: 153, distance: 75.1
click at [133, 153] on div at bounding box center [109, 166] width 218 height 281
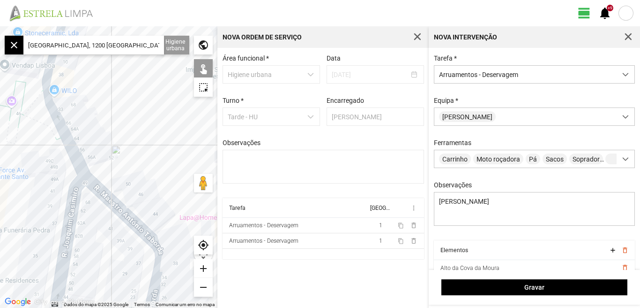
drag, startPoint x: 109, startPoint y: 171, endPoint x: 118, endPoint y: 100, distance: 71.3
click at [118, 100] on div at bounding box center [109, 166] width 218 height 281
drag, startPoint x: 110, startPoint y: 132, endPoint x: 123, endPoint y: 87, distance: 46.9
click at [121, 90] on div at bounding box center [109, 166] width 218 height 281
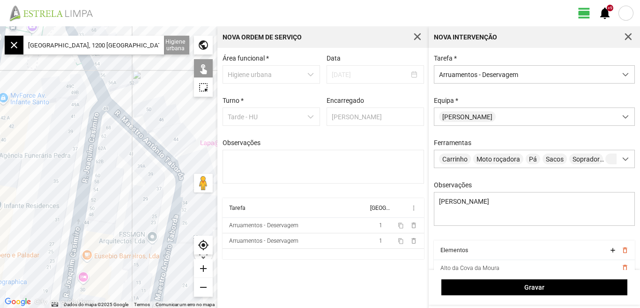
click at [83, 154] on div at bounding box center [109, 166] width 218 height 281
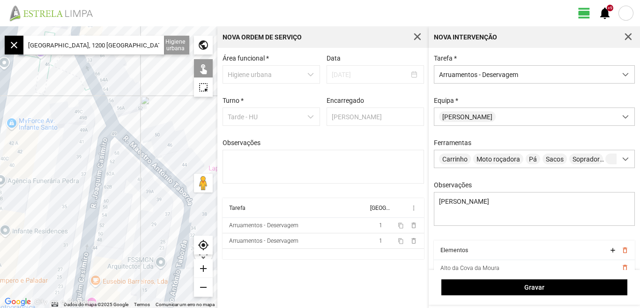
drag, startPoint x: 129, startPoint y: 78, endPoint x: 139, endPoint y: 106, distance: 29.4
click at [139, 106] on div at bounding box center [109, 166] width 218 height 281
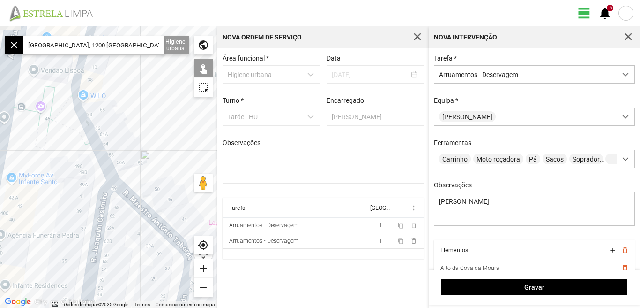
drag, startPoint x: 140, startPoint y: 148, endPoint x: 140, endPoint y: 164, distance: 16.4
click at [140, 164] on div at bounding box center [109, 166] width 218 height 281
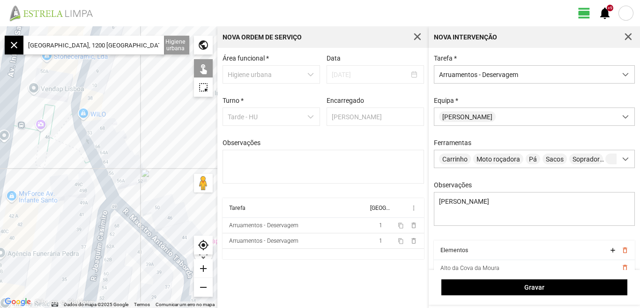
click at [88, 155] on div at bounding box center [109, 166] width 218 height 281
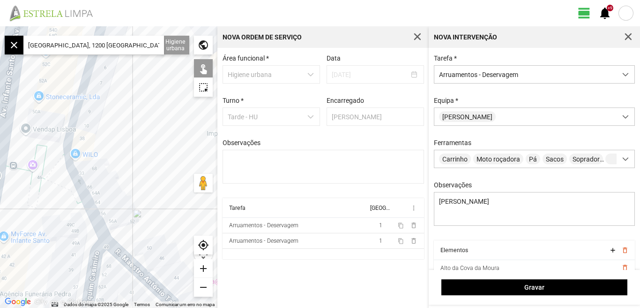
drag, startPoint x: 119, startPoint y: 153, endPoint x: 108, endPoint y: 165, distance: 15.9
click at [105, 189] on div at bounding box center [109, 166] width 218 height 281
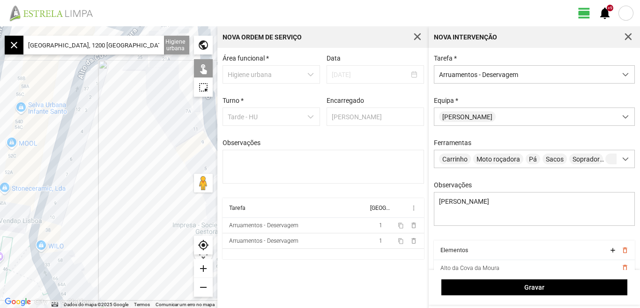
drag, startPoint x: 115, startPoint y: 167, endPoint x: 109, endPoint y: 171, distance: 7.8
click at [98, 195] on div at bounding box center [109, 166] width 218 height 281
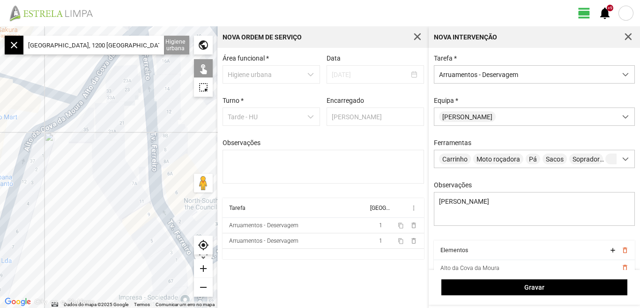
drag, startPoint x: 94, startPoint y: 172, endPoint x: 62, endPoint y: 181, distance: 33.4
click at [64, 186] on div at bounding box center [109, 166] width 218 height 281
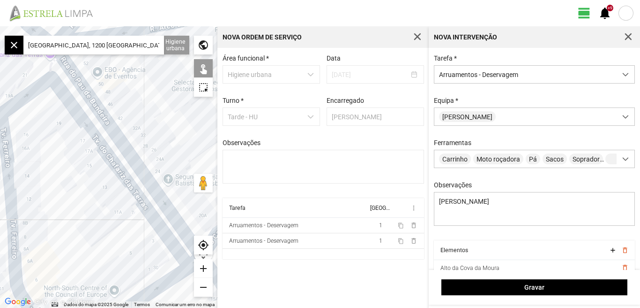
drag, startPoint x: 134, startPoint y: 139, endPoint x: 79, endPoint y: 177, distance: 66.4
click at [79, 177] on div at bounding box center [109, 166] width 218 height 281
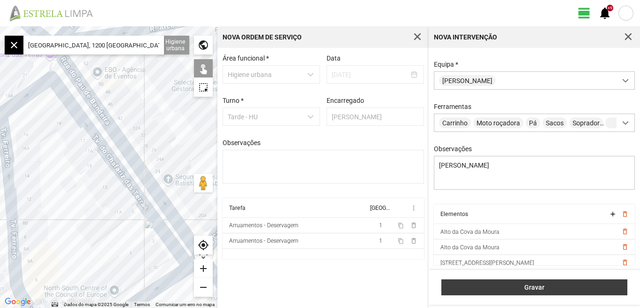
click at [540, 292] on button "Gravar" at bounding box center [535, 287] width 186 height 16
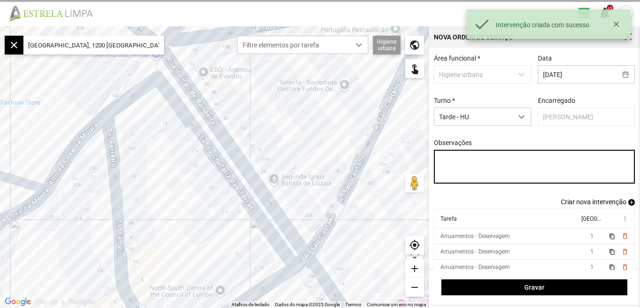
click at [453, 156] on textarea "Observações" at bounding box center [535, 167] width 202 height 34
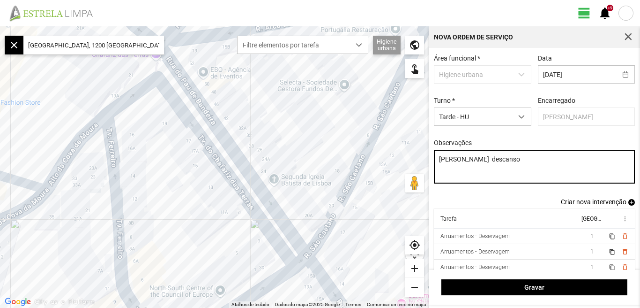
click at [455, 174] on textarea "[PERSON_NAME] descanso" at bounding box center [535, 167] width 202 height 34
drag, startPoint x: 459, startPoint y: 177, endPoint x: 519, endPoint y: 172, distance: 60.7
click at [519, 172] on textarea "[PERSON_NAME]. descanso" at bounding box center [535, 167] width 202 height 34
click at [484, 163] on textarea "[PERSON_NAME]. descanso" at bounding box center [535, 167] width 202 height 34
click at [455, 169] on textarea "[PERSON_NAME]. descanso" at bounding box center [535, 167] width 202 height 34
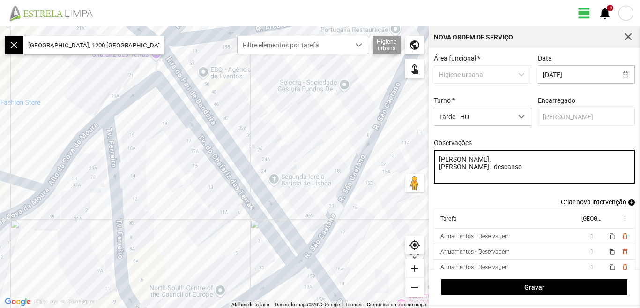
click at [458, 162] on textarea "[PERSON_NAME]. [PERSON_NAME]. descanso" at bounding box center [535, 167] width 202 height 34
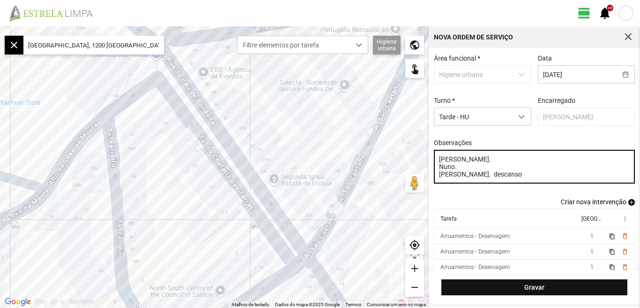
type textarea "[PERSON_NAME]. Nuno. [PERSON_NAME]. descanso"
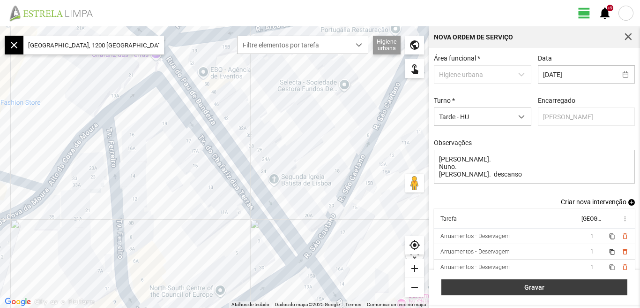
click at [534, 288] on span "Gravar" at bounding box center [535, 287] width 176 height 8
